Goal: Check status: Check status

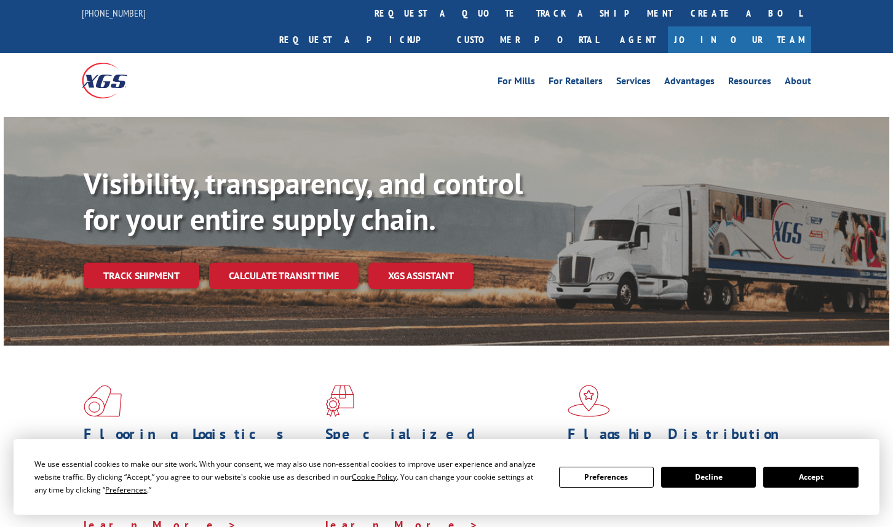
click at [91, 346] on div "Flooring Logistics Solutions As an industry carrier of choice, XGS has brought …" at bounding box center [446, 459] width 885 height 226
click at [527, 13] on link "track a shipment" at bounding box center [604, 13] width 154 height 26
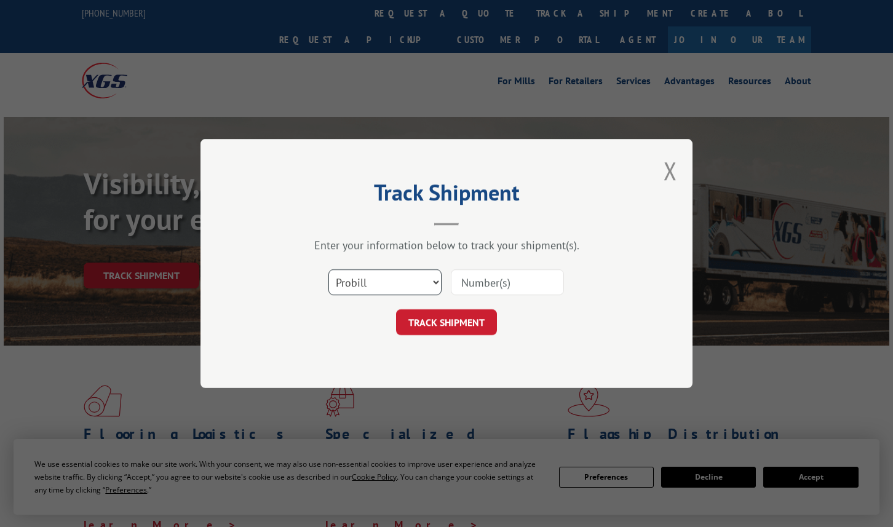
click at [433, 279] on select "Select category... Probill BOL PO" at bounding box center [384, 282] width 113 height 26
click at [101, 324] on div "Track Shipment Enter your information below to track your shipment(s). Select c…" at bounding box center [446, 263] width 893 height 527
click at [423, 281] on select "Select category... Probill BOL PO" at bounding box center [384, 282] width 113 height 26
select select "po"
click at [328, 269] on select "Select category... Probill BOL PO" at bounding box center [384, 282] width 113 height 26
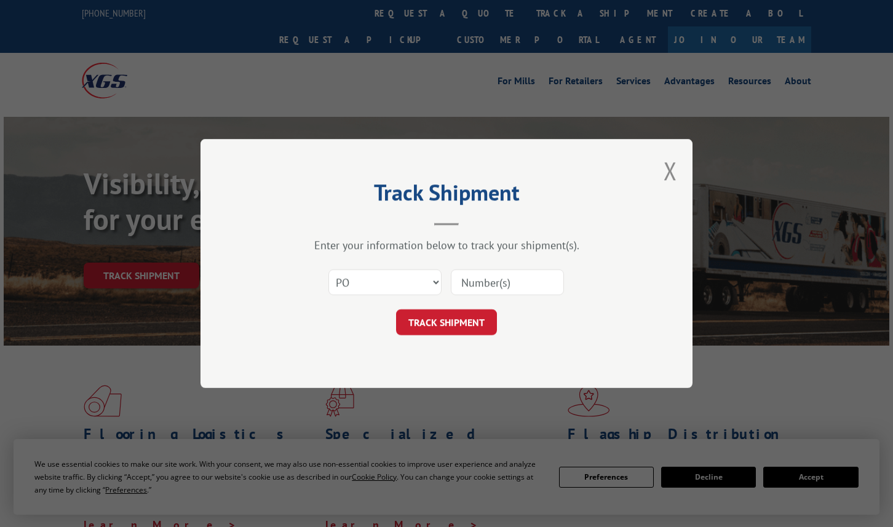
click at [494, 287] on input at bounding box center [507, 282] width 113 height 26
paste input "295968661"
type input "295968661"
click at [465, 317] on button "TRACK SHIPMENT" at bounding box center [446, 322] width 101 height 26
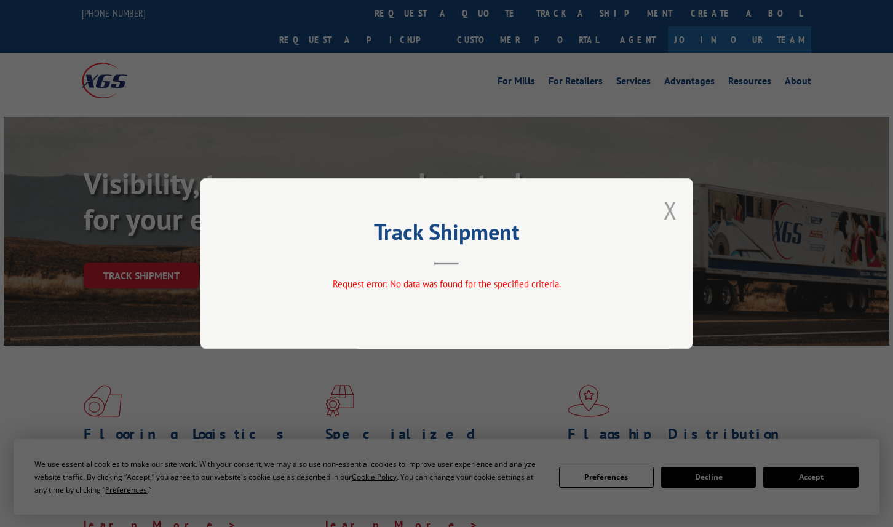
click at [674, 200] on button "Close modal" at bounding box center [670, 210] width 14 height 33
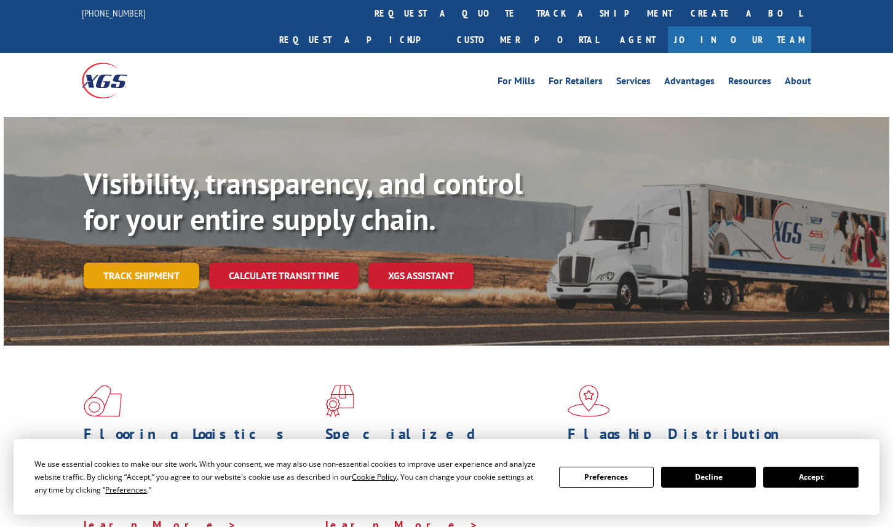
click at [142, 263] on link "Track shipment" at bounding box center [142, 276] width 116 height 26
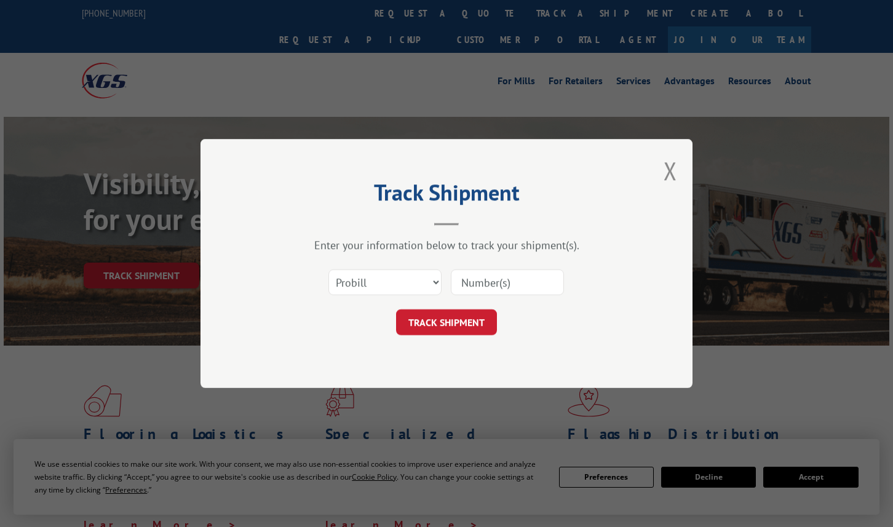
click at [71, 328] on div "Track Shipment Enter your information below to track your shipment(s). Select c…" at bounding box center [446, 263] width 893 height 527
click at [478, 282] on input at bounding box center [507, 282] width 113 height 26
paste input "16137171"
type input "16137171"
click at [462, 318] on button "TRACK SHIPMENT" at bounding box center [446, 322] width 101 height 26
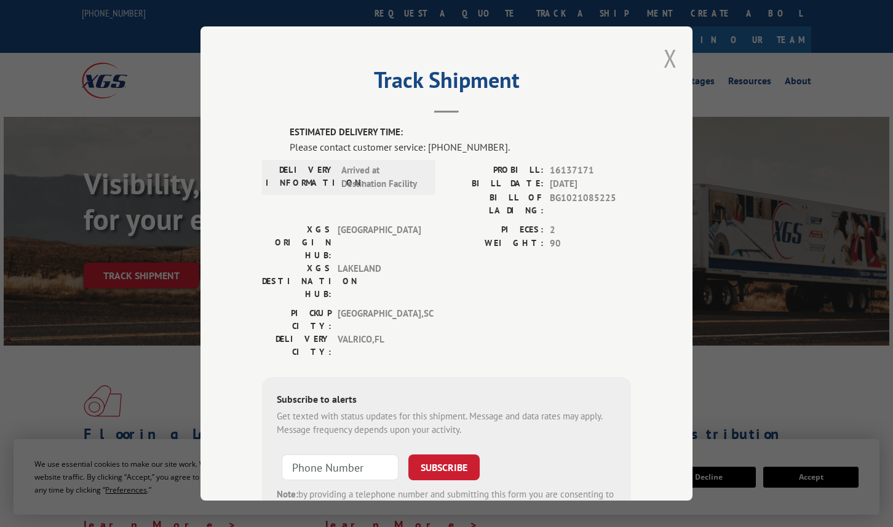
click at [665, 58] on button "Close modal" at bounding box center [670, 58] width 14 height 33
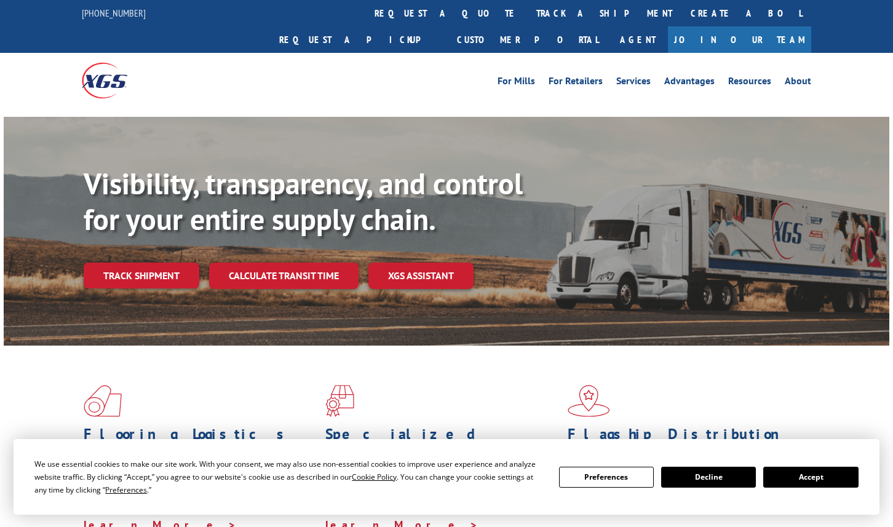
click at [172, 385] on span at bounding box center [205, 401] width 242 height 32
